Goal: Transaction & Acquisition: Download file/media

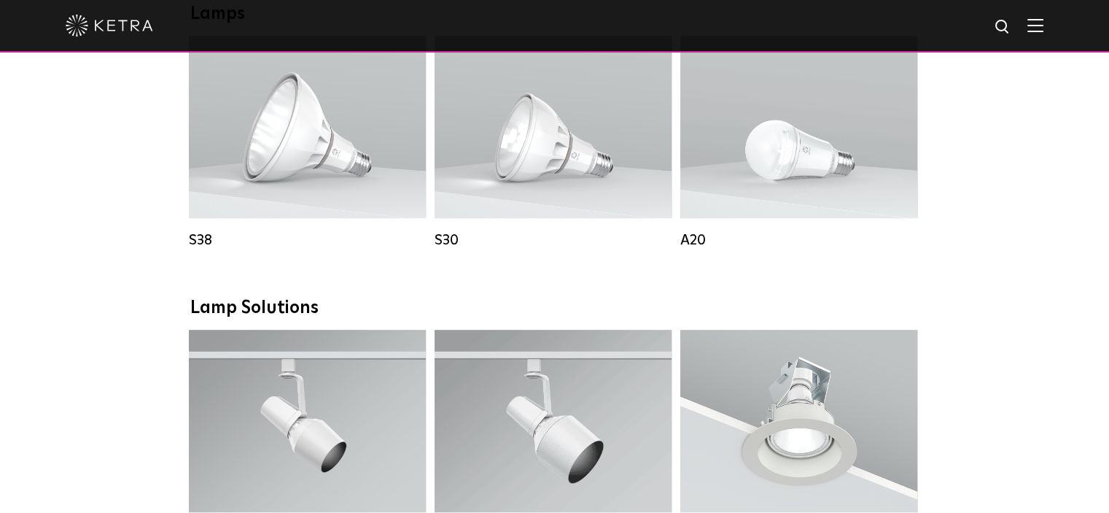
scroll to position [1167, 0]
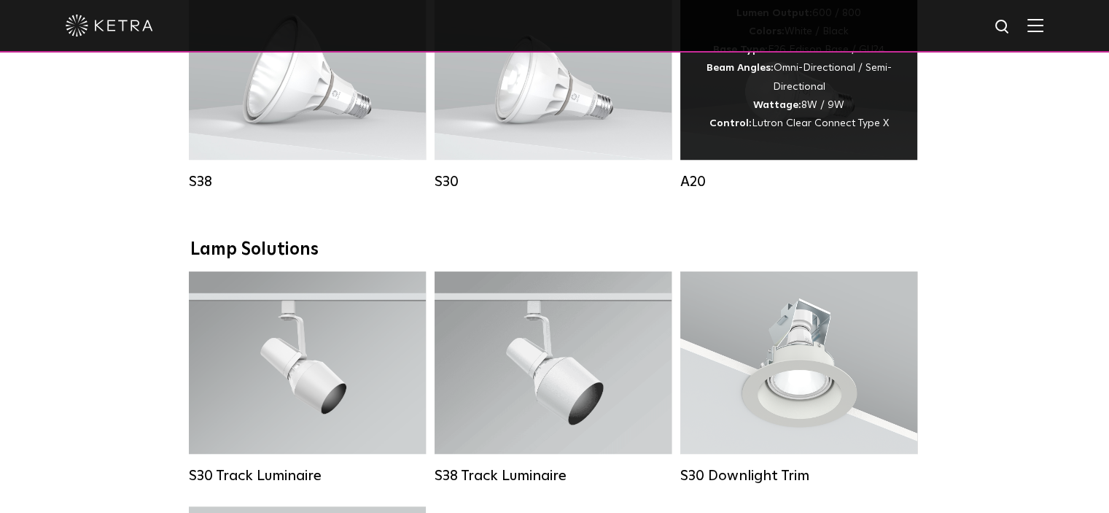
click at [797, 128] on span "Lutron Clear Connect Type X" at bounding box center [820, 123] width 137 height 10
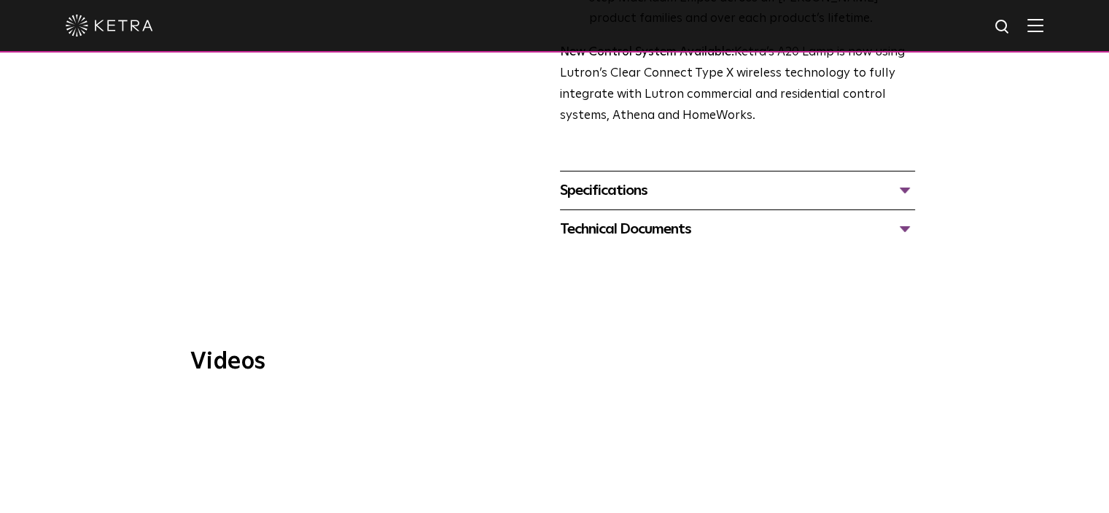
click at [600, 179] on div "Specifications" at bounding box center [737, 190] width 355 height 23
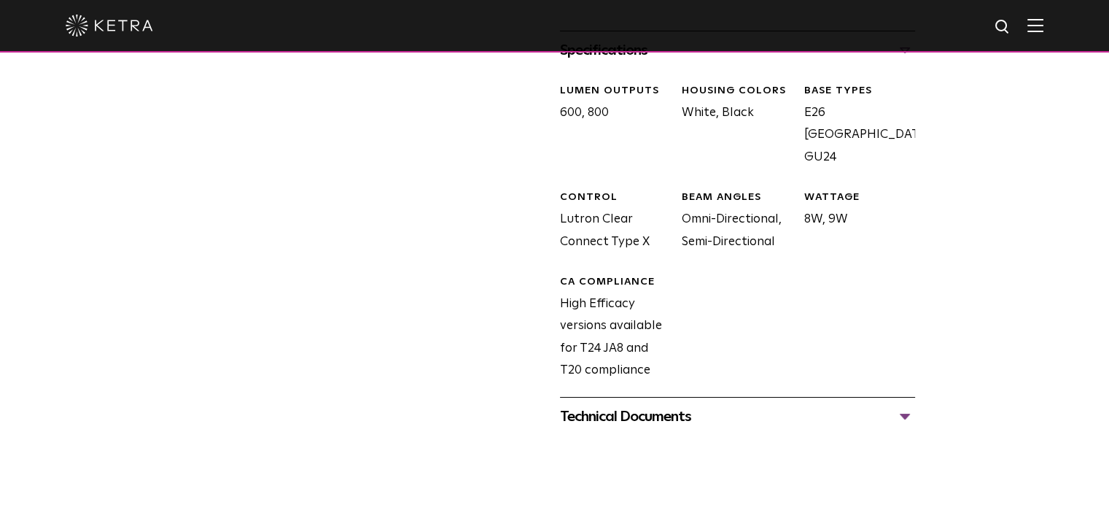
scroll to position [875, 0]
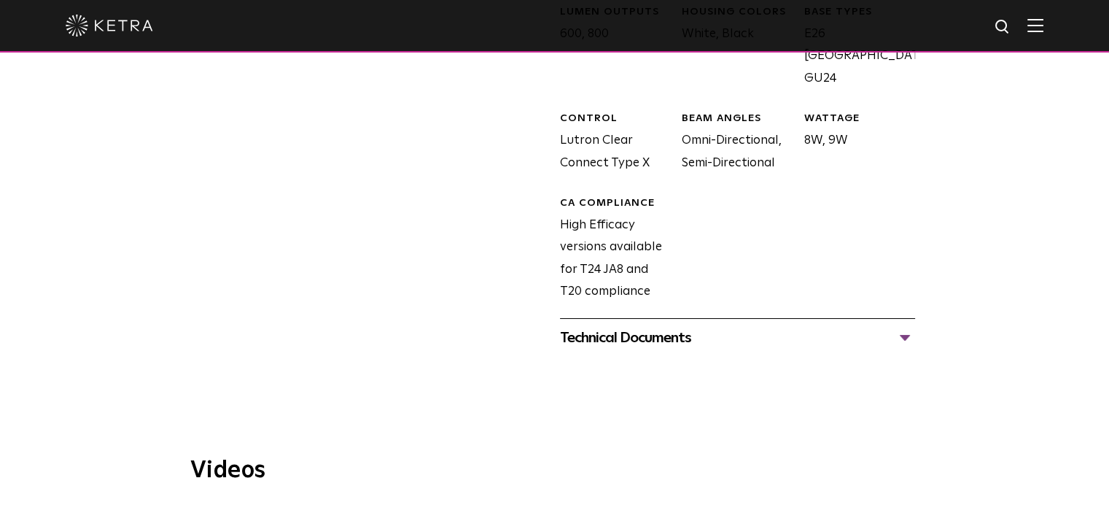
click at [643, 326] on div "Technical Documents" at bounding box center [737, 337] width 355 height 23
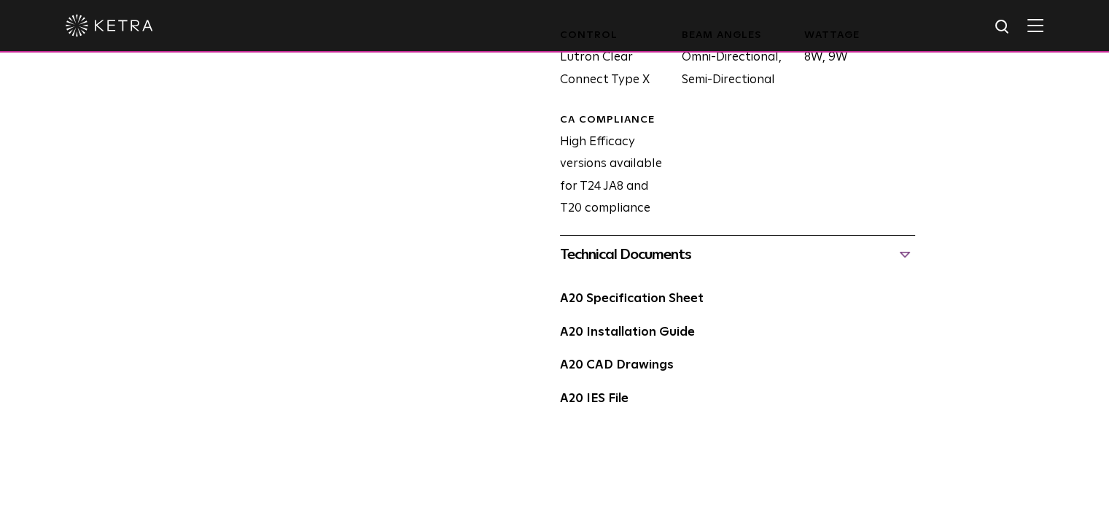
scroll to position [1021, 0]
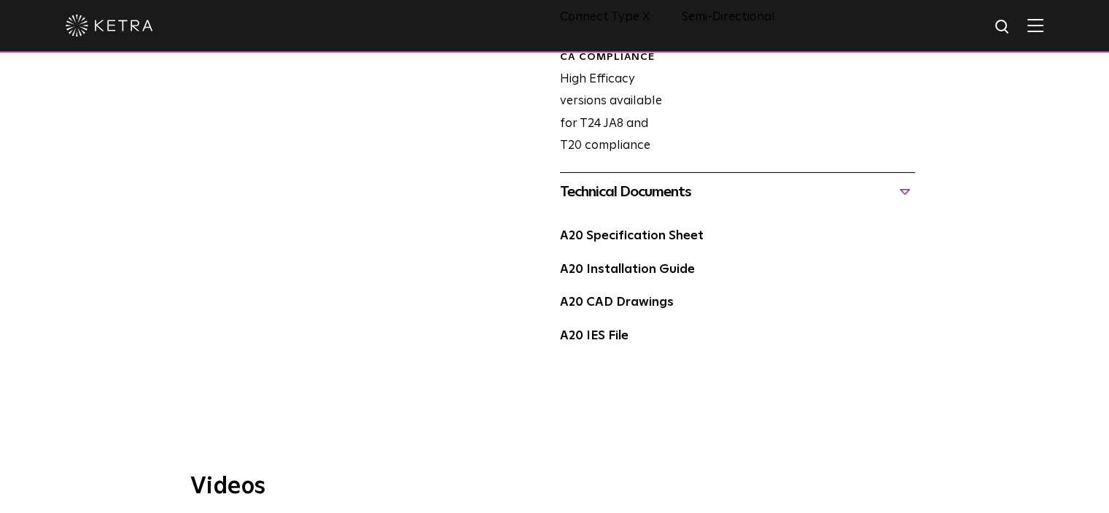
click at [615, 330] on link "A20 IES File" at bounding box center [594, 336] width 69 height 12
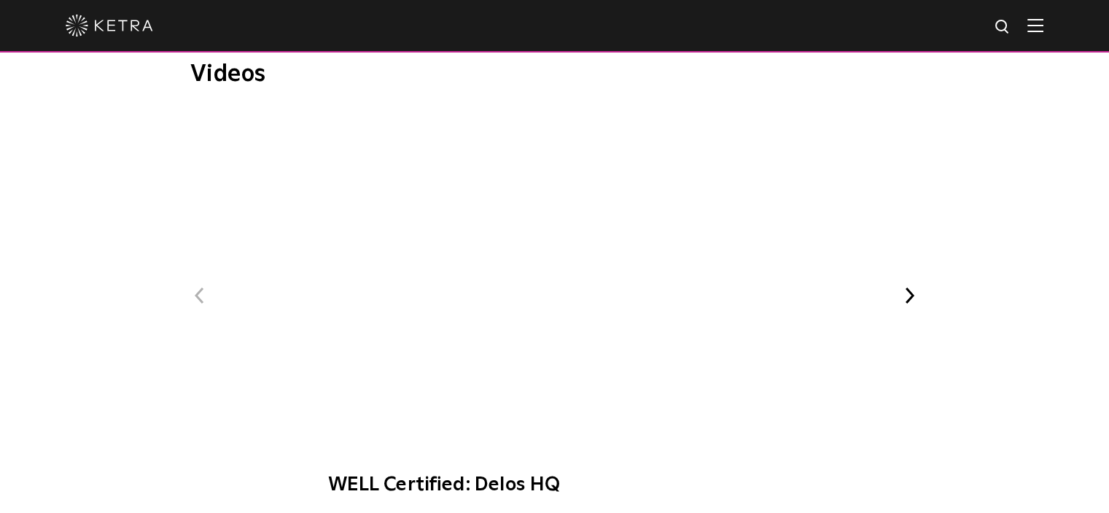
scroll to position [1459, 0]
